Goal: Share content: Share content

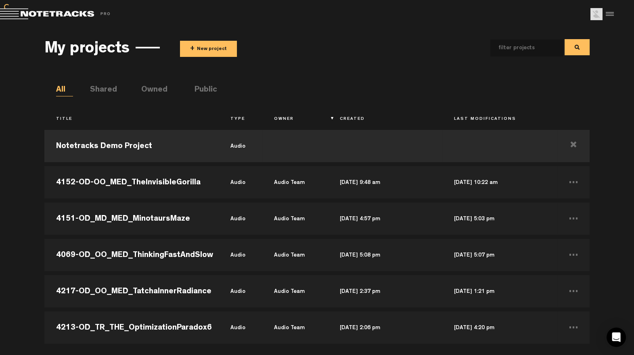
click at [201, 46] on button "+ New project" at bounding box center [208, 49] width 57 height 16
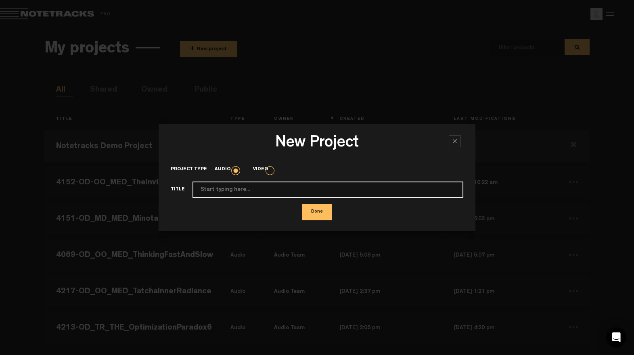
paste input "4233_OO_MED Mix v1"
type input "4233_OO_MED Mix v1"
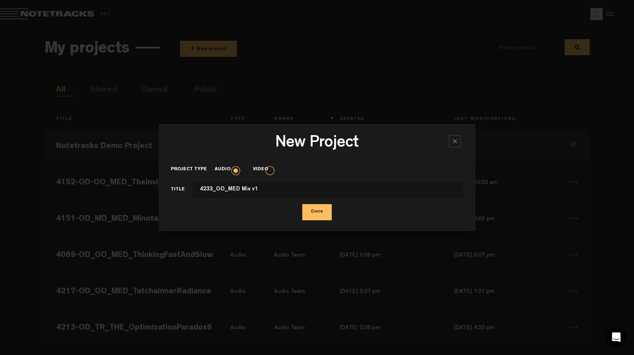
click at [327, 214] on button "Done" at bounding box center [316, 212] width 29 height 16
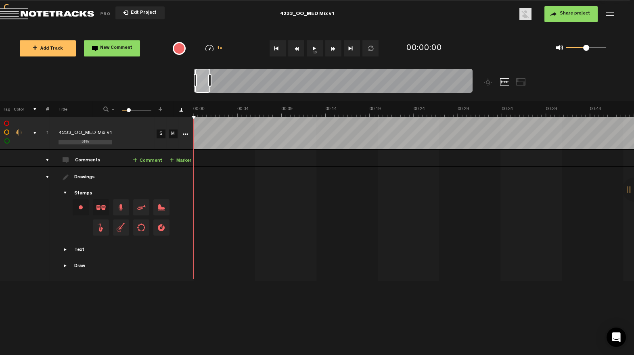
click at [567, 22] on md-toolbar "Exit Project 4233_OO_MED Mix v1 Share project Save project" at bounding box center [317, 14] width 634 height 28
click at [569, 19] on button "Share project" at bounding box center [571, 14] width 53 height 16
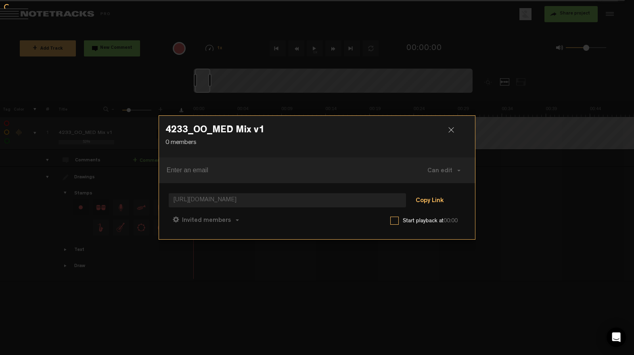
click at [425, 201] on button "Copy Link" at bounding box center [430, 201] width 44 height 16
click at [254, 222] on span "Can comment" at bounding box center [241, 221] width 41 height 6
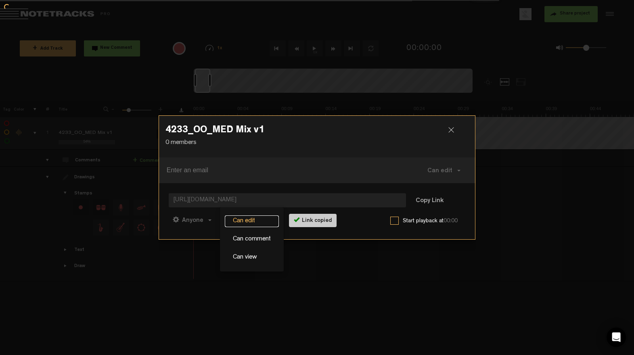
click at [249, 223] on link "Can edit" at bounding box center [252, 222] width 54 height 12
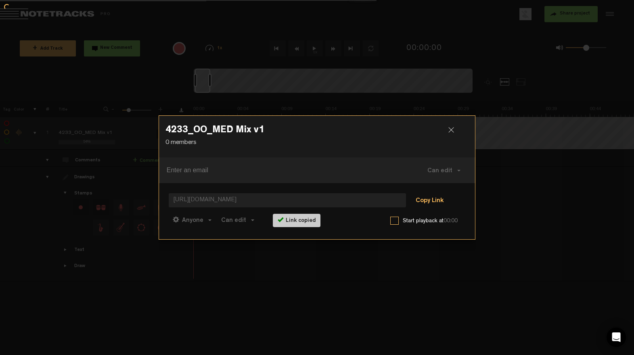
click at [433, 204] on button "Copy Link" at bounding box center [430, 201] width 44 height 16
click at [450, 128] on div at bounding box center [455, 133] width 12 height 12
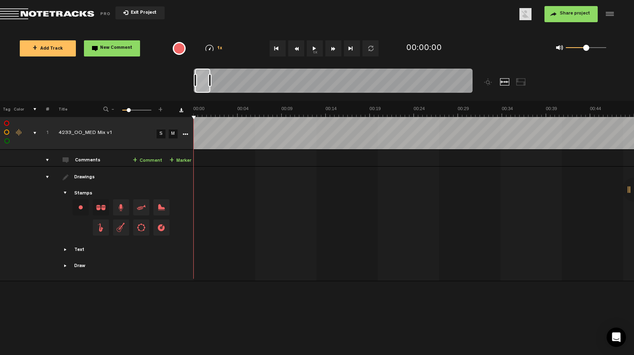
click at [564, 17] on button "Share project" at bounding box center [571, 14] width 53 height 16
click at [568, 14] on span "Share project" at bounding box center [575, 13] width 30 height 5
click at [458, 18] on div "Share project Save project" at bounding box center [462, 14] width 308 height 16
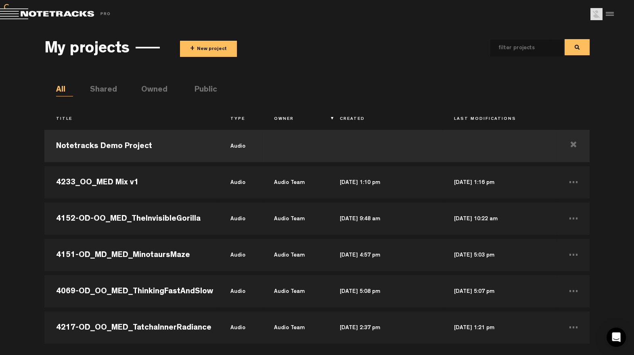
click at [211, 51] on button "+ New project" at bounding box center [208, 49] width 57 height 16
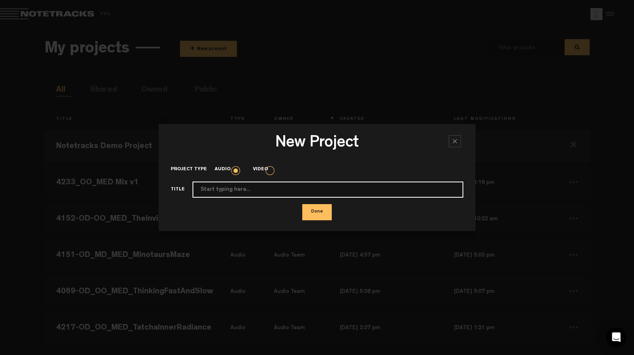
click at [242, 190] on input "Project type" at bounding box center [328, 190] width 271 height 16
paste input "4235_Love_without_Limits"
type input "4235_Love_without_Limits"
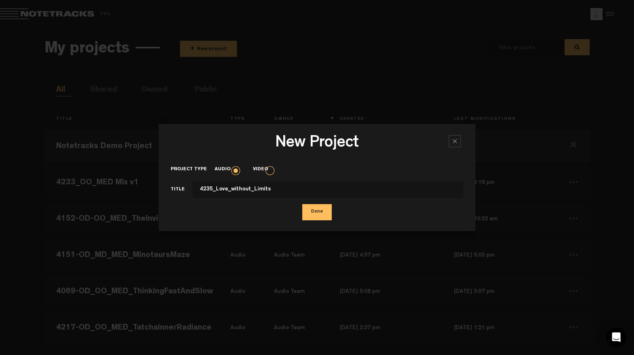
click at [315, 214] on button "Done" at bounding box center [316, 212] width 29 height 16
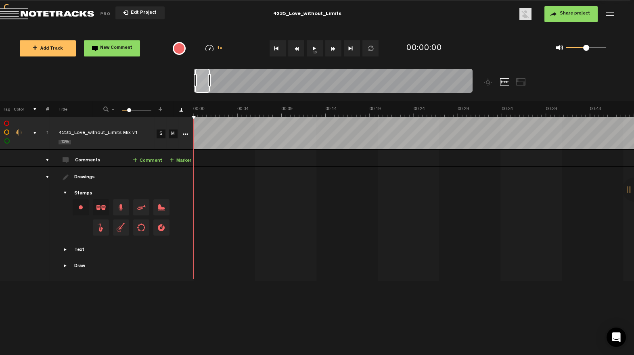
click at [563, 15] on span "Share project" at bounding box center [575, 13] width 30 height 5
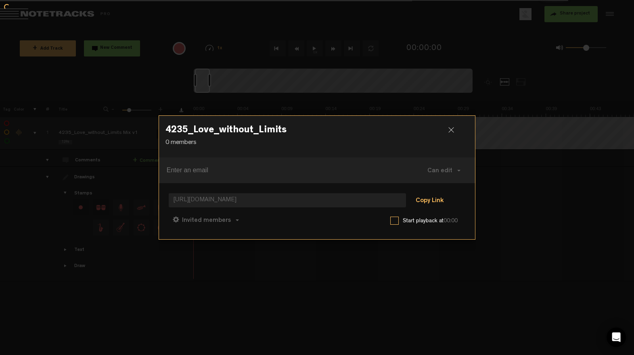
click at [418, 202] on button "Copy Link" at bounding box center [430, 201] width 44 height 16
click at [244, 222] on span "Can comment" at bounding box center [241, 221] width 41 height 6
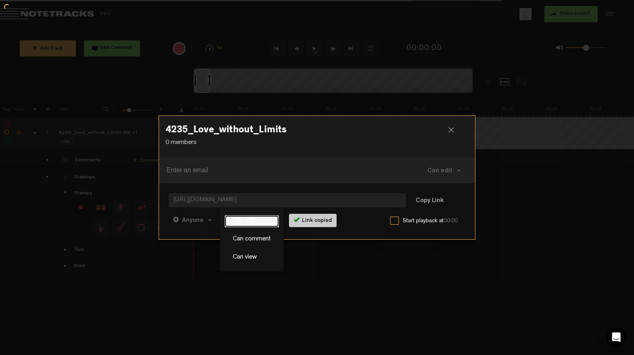
click at [244, 222] on link "Can edit" at bounding box center [252, 222] width 54 height 12
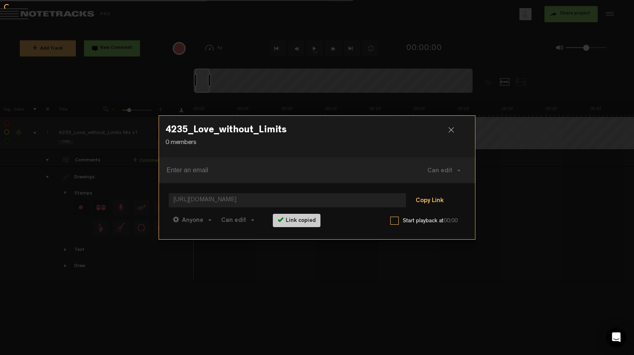
click at [436, 200] on button "Copy Link" at bounding box center [430, 201] width 44 height 16
click at [453, 129] on div at bounding box center [455, 133] width 12 height 12
click at [432, 203] on button "Copy Link" at bounding box center [430, 201] width 44 height 16
click at [452, 129] on div at bounding box center [455, 133] width 12 height 12
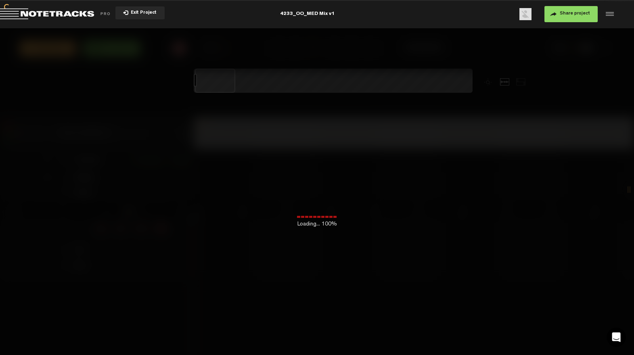
click at [553, 18] on button "Share project" at bounding box center [571, 14] width 53 height 16
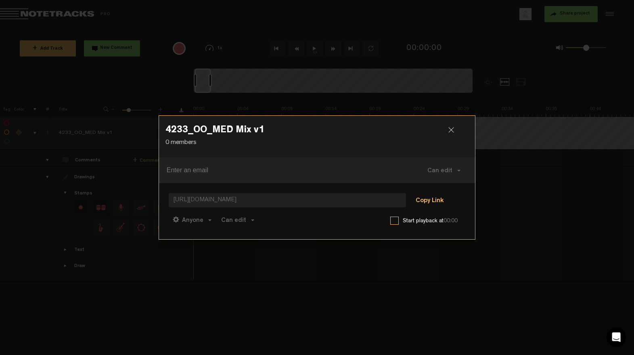
click at [429, 208] on button "Copy Link" at bounding box center [430, 201] width 44 height 16
click at [431, 202] on button "Copy Link" at bounding box center [430, 201] width 44 height 16
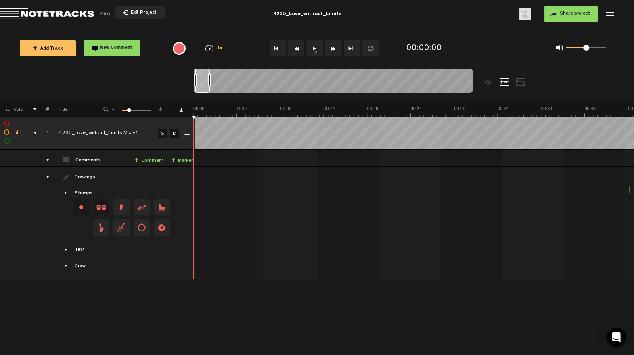
click at [572, 13] on span "Share project" at bounding box center [575, 13] width 30 height 5
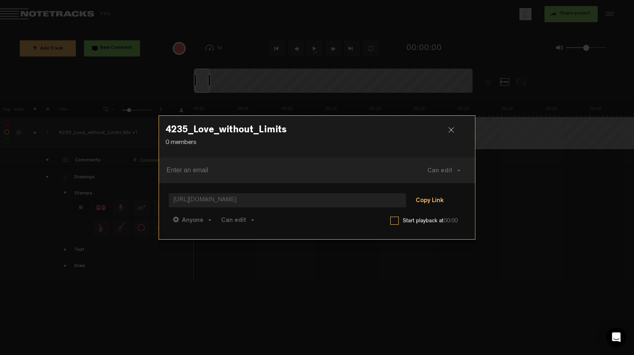
click at [420, 198] on button "Copy Link" at bounding box center [430, 201] width 44 height 16
click at [428, 199] on button "Copy Link" at bounding box center [430, 201] width 44 height 16
